Goal: Find specific page/section: Find specific page/section

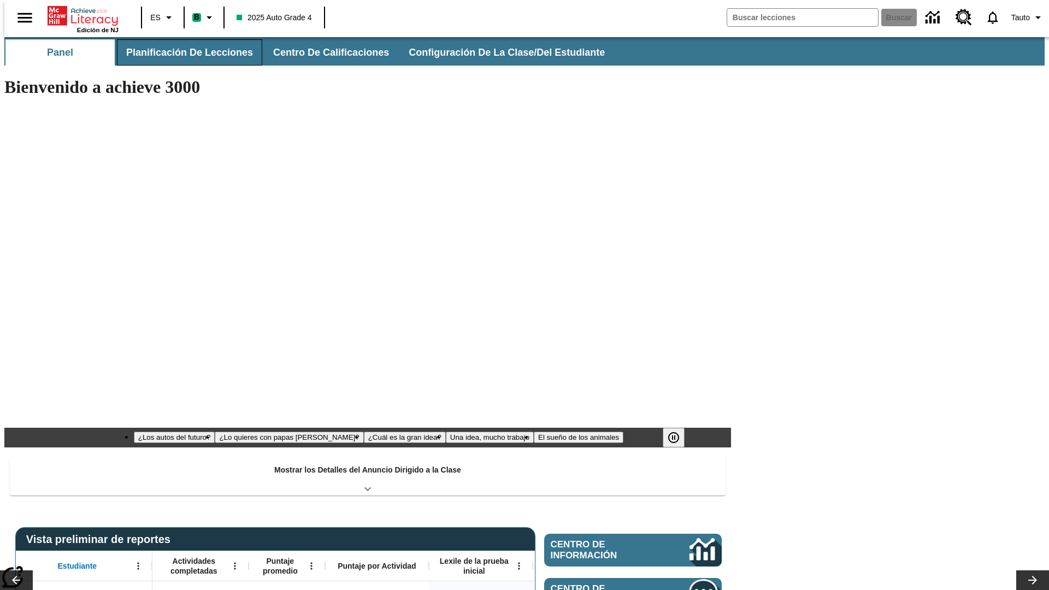
click at [183, 52] on button "Planificación de lecciones" at bounding box center [189, 52] width 145 height 26
